Goal: Transaction & Acquisition: Purchase product/service

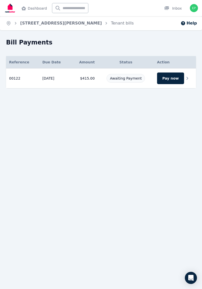
click at [29, 76] on td "00122 Reference: 00122 Due date: 25/09/2025 Amount: $415.00 Status: Awaiting Pa…" at bounding box center [22, 79] width 33 height 20
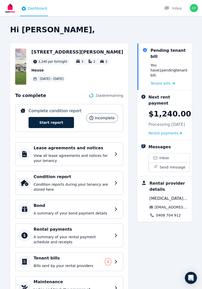
click at [166, 6] on icon at bounding box center [167, 8] width 5 height 4
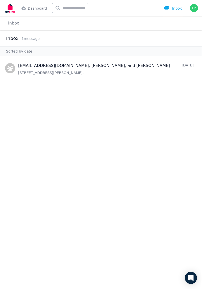
click at [28, 41] on span "1 message" at bounding box center [31, 39] width 18 height 4
click at [27, 8] on link "Dashboard" at bounding box center [34, 8] width 28 height 16
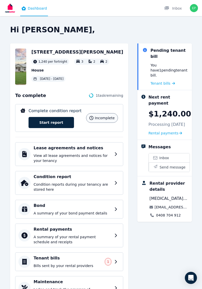
click at [161, 81] on span "Tenant bills" at bounding box center [161, 83] width 20 height 5
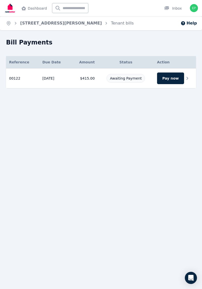
click at [165, 80] on button "Pay now" at bounding box center [170, 79] width 27 height 12
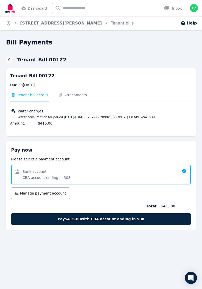
click at [31, 219] on button "Pay $415.00 with CBA account ending in 508" at bounding box center [101, 220] width 180 height 12
